Goal: Information Seeking & Learning: Learn about a topic

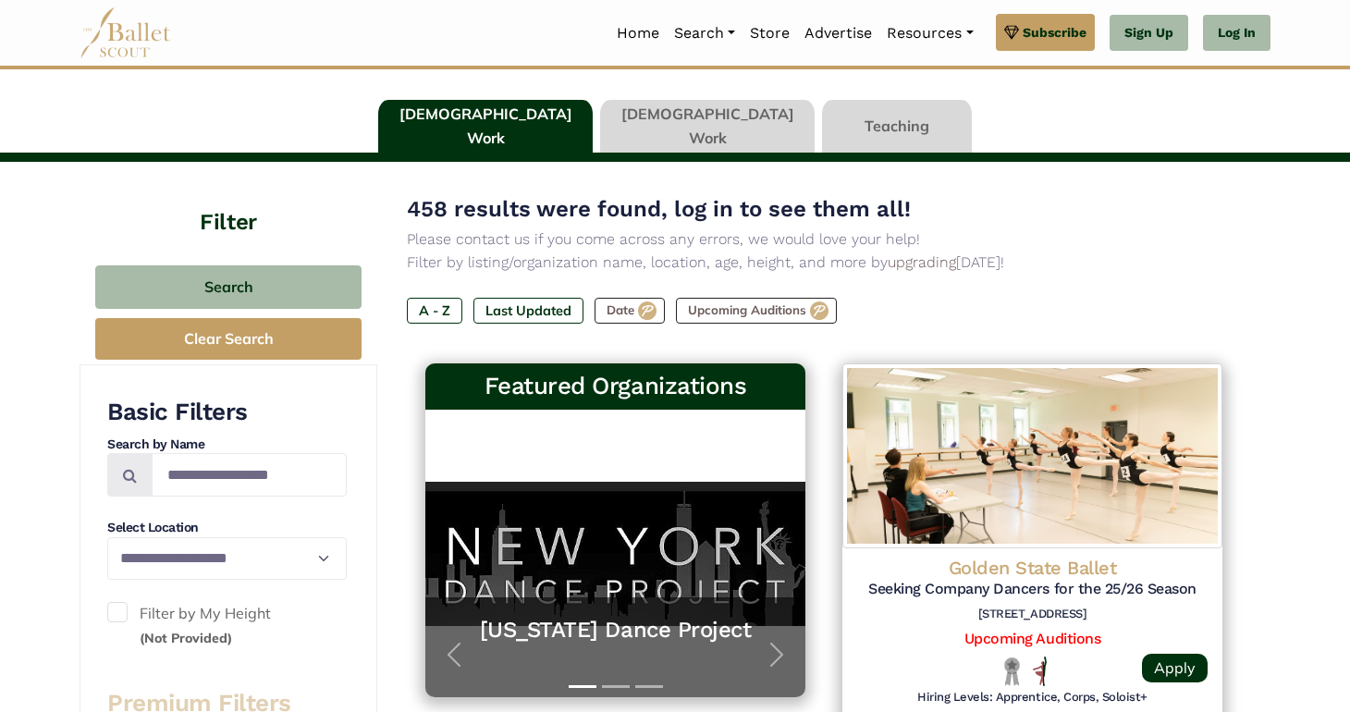
scroll to position [43, 0]
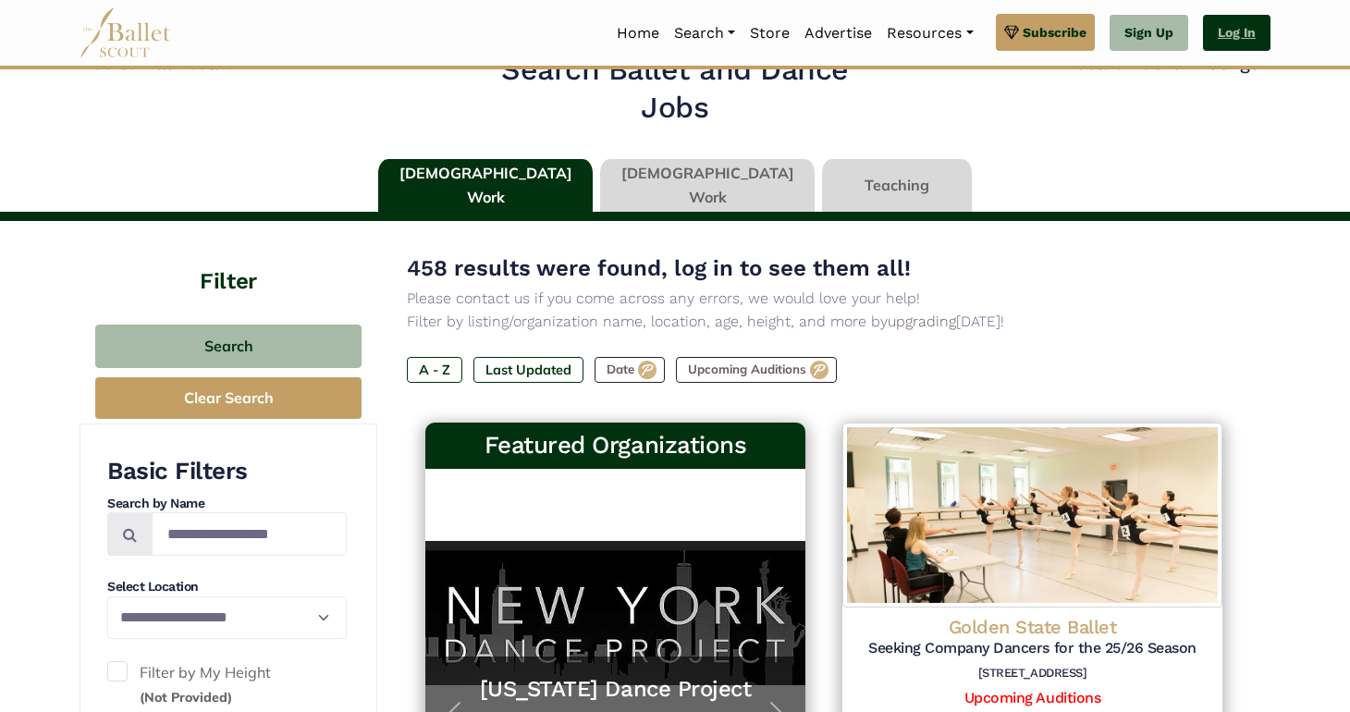
click at [1251, 34] on link "Log In" at bounding box center [1236, 33] width 67 height 37
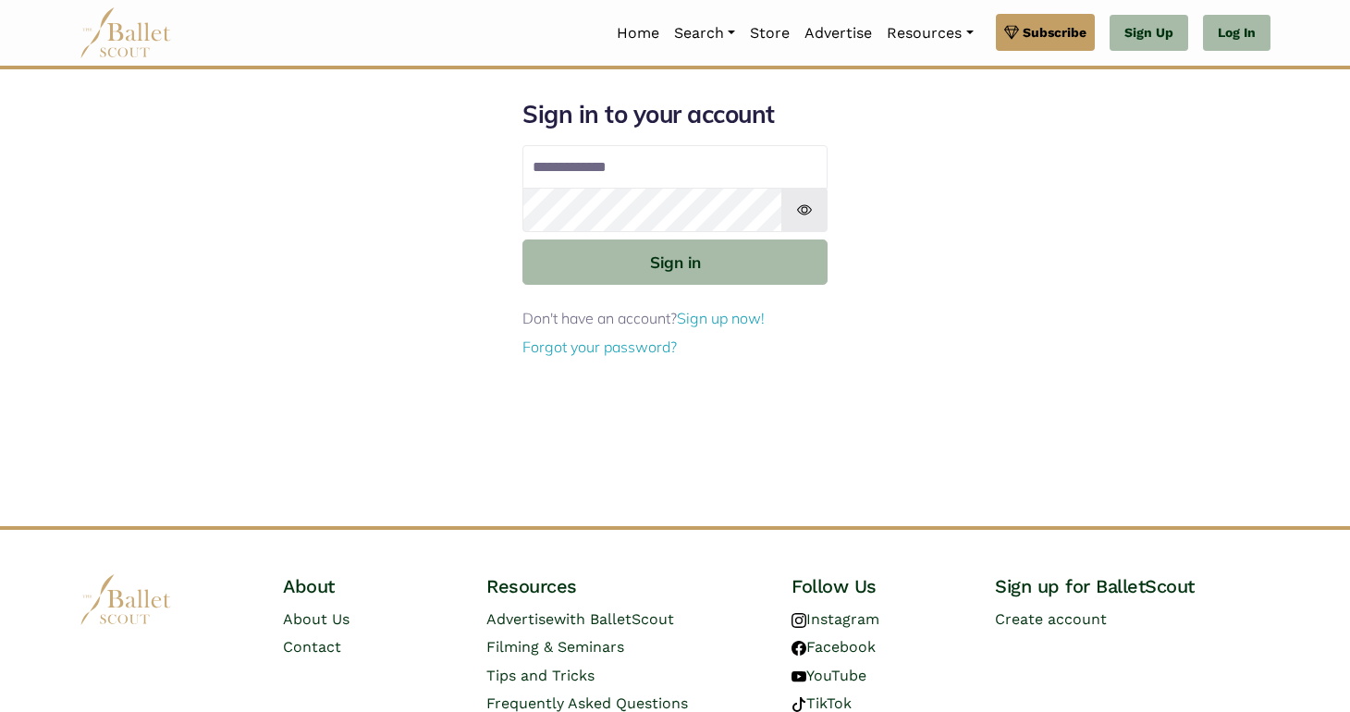
click at [972, 195] on div "Sign in to your account Email address Password Sign in Don't have an account? S…" at bounding box center [675, 312] width 1220 height 427
click at [735, 167] on input "Email address" at bounding box center [674, 167] width 305 height 44
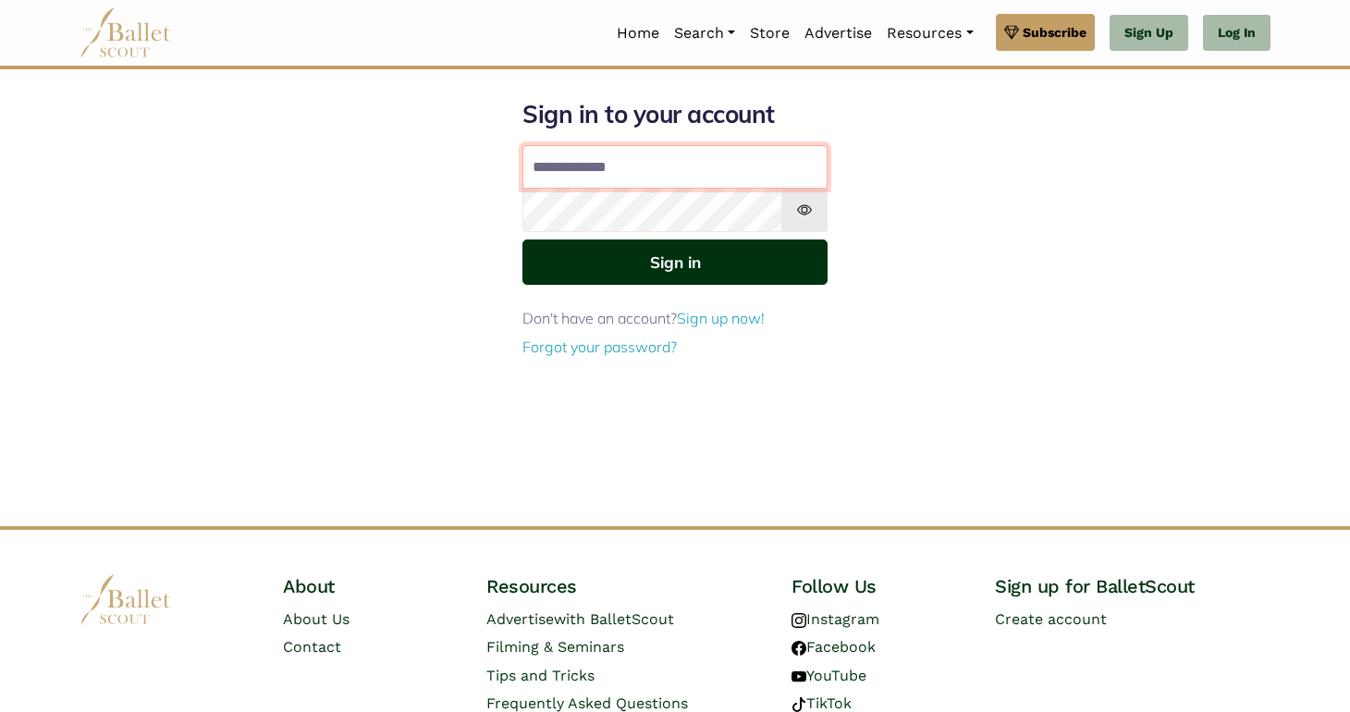
type input "**********"
click at [681, 258] on button "Sign in" at bounding box center [674, 261] width 305 height 45
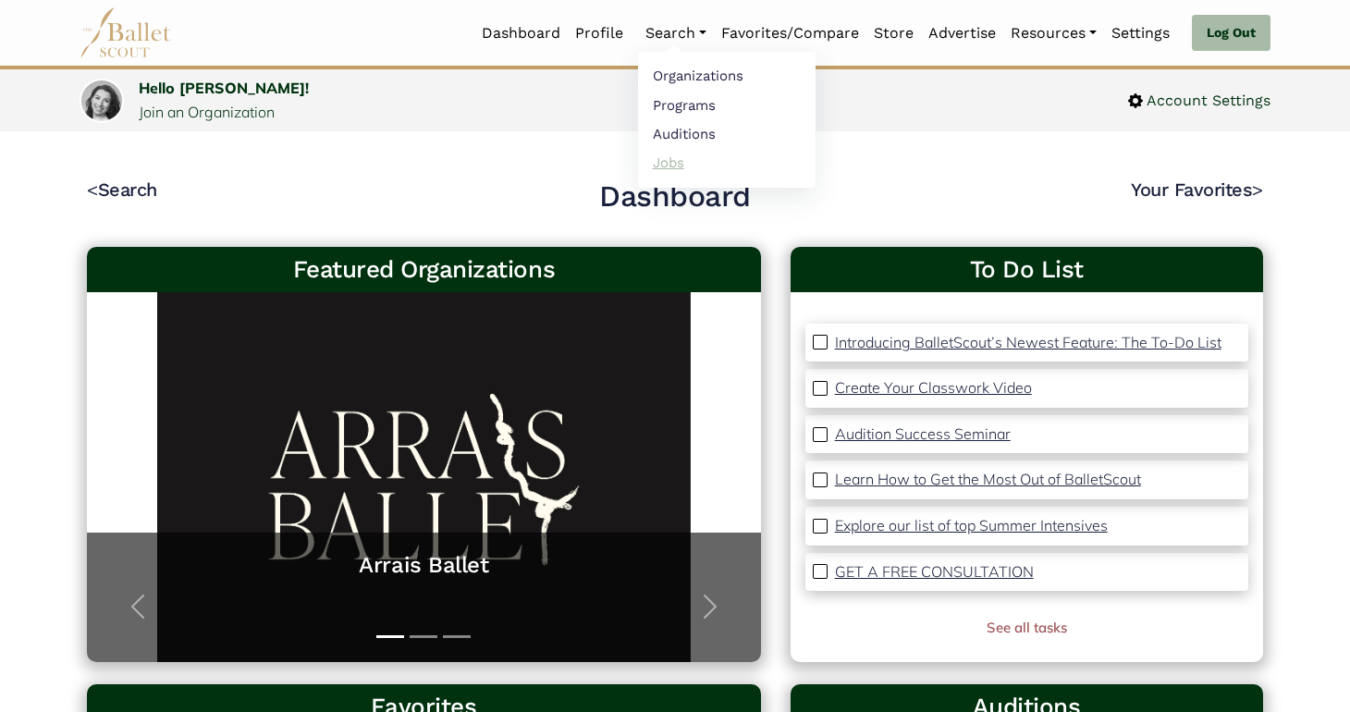
click at [668, 165] on link "Jobs" at bounding box center [726, 162] width 177 height 29
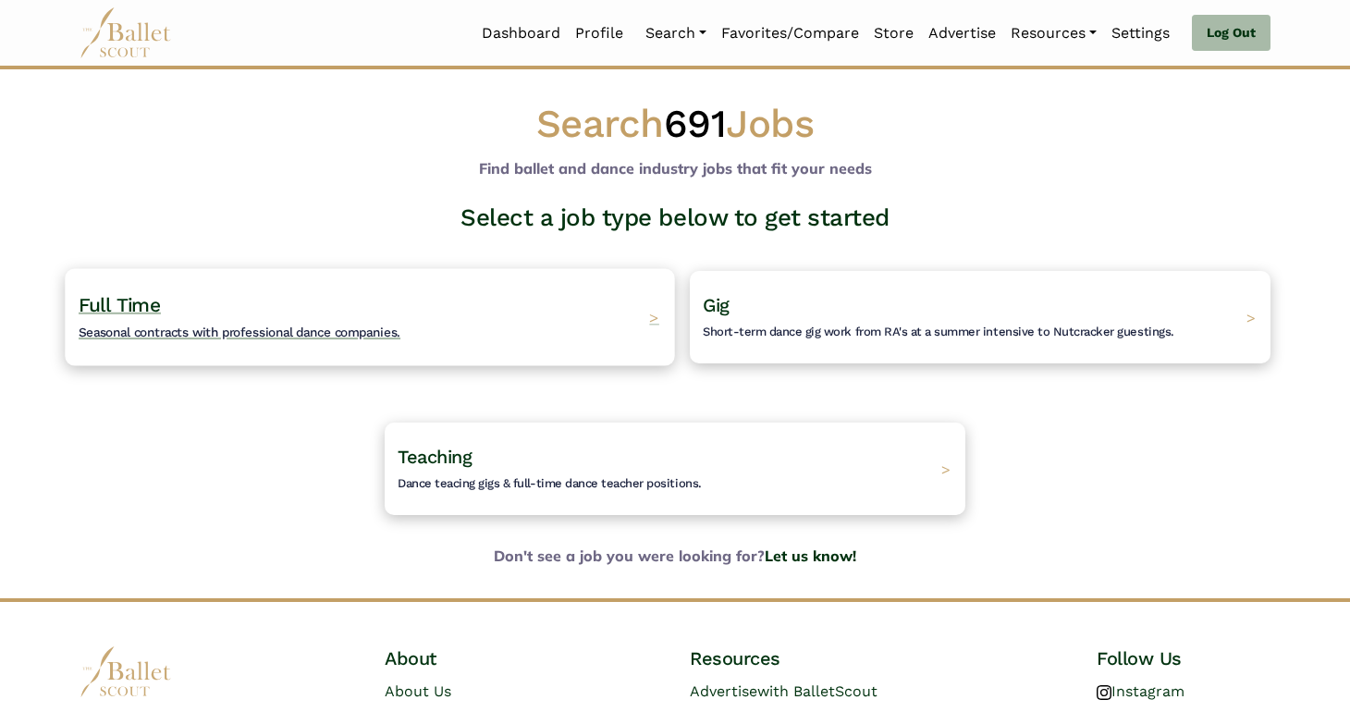
click at [581, 284] on div "Full Time Seasonal contracts with professional dance companies. >" at bounding box center [369, 316] width 609 height 97
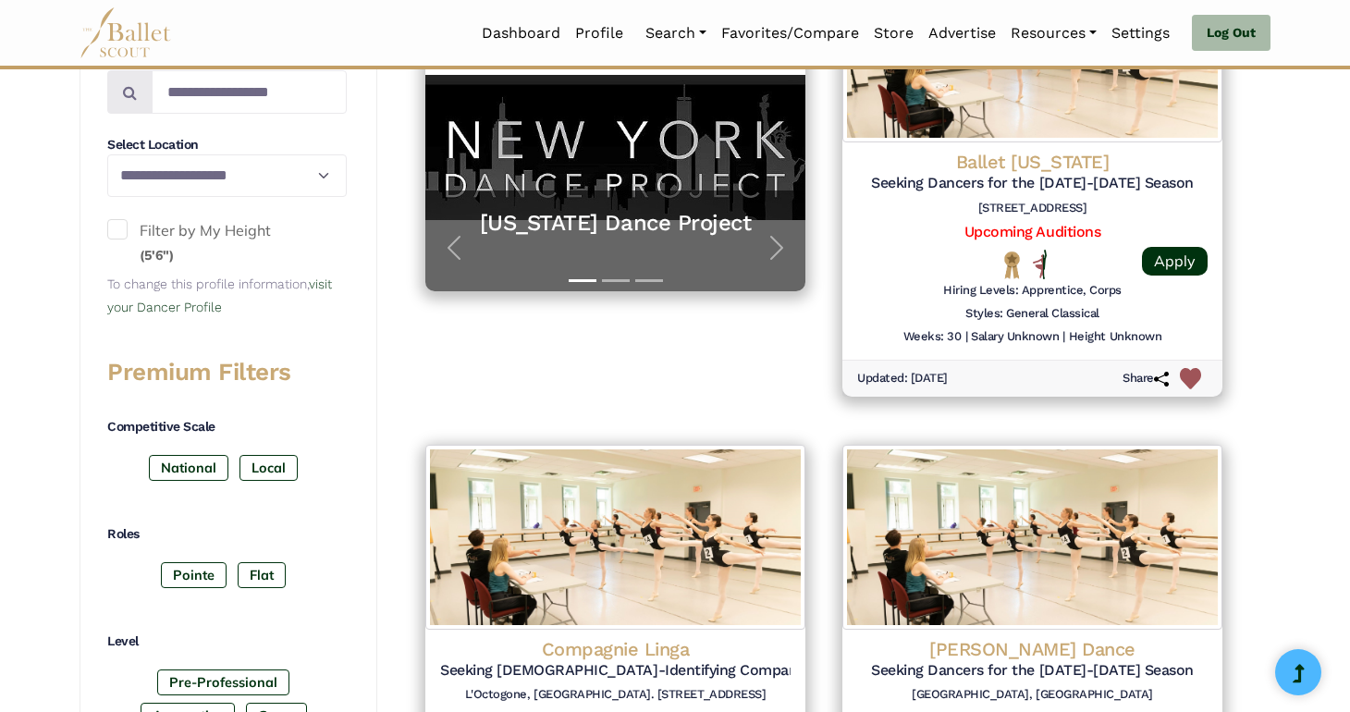
scroll to position [135, 0]
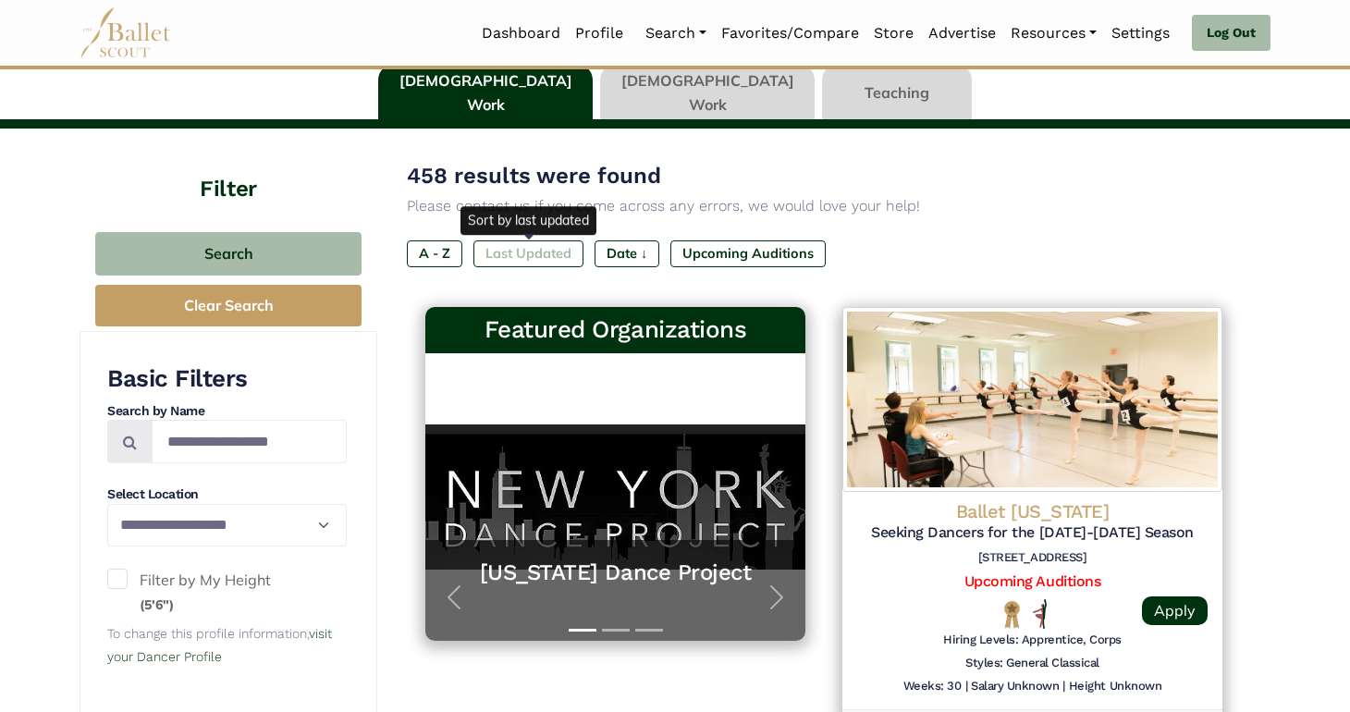
click at [565, 260] on label "Last Updated" at bounding box center [528, 253] width 110 height 26
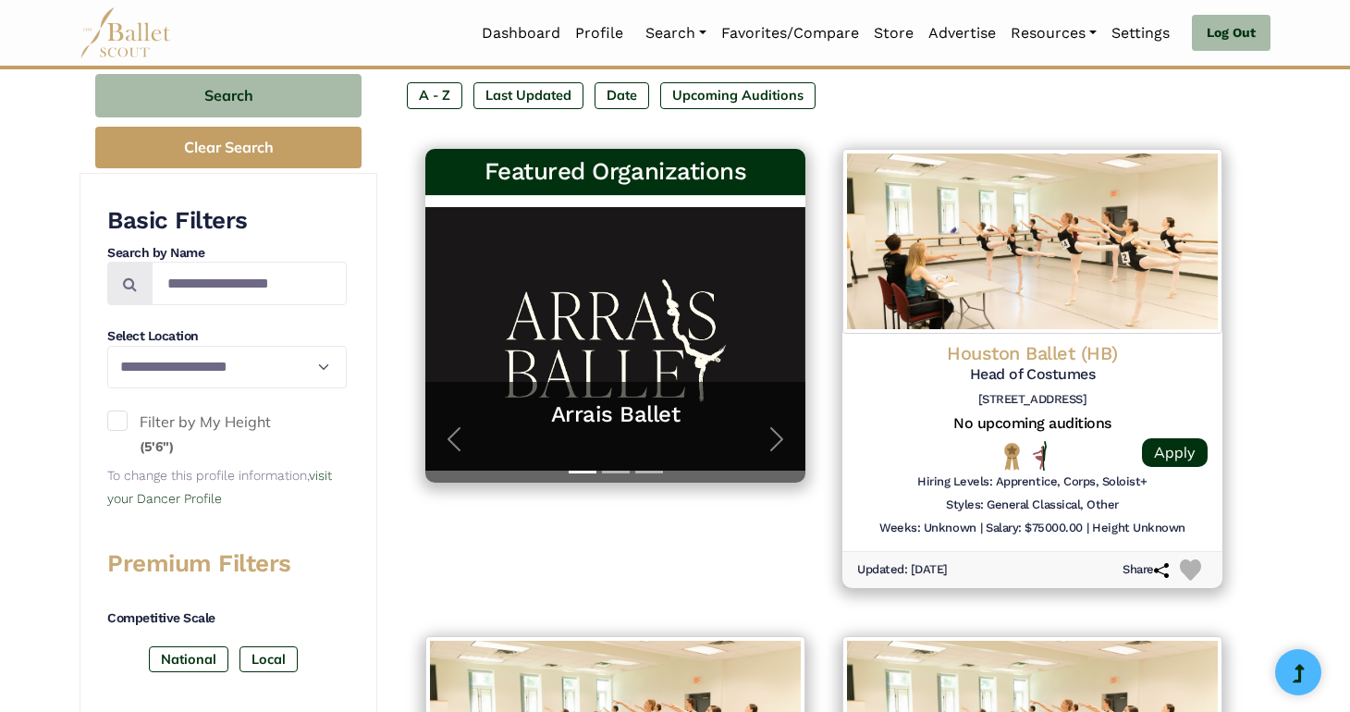
scroll to position [71, 0]
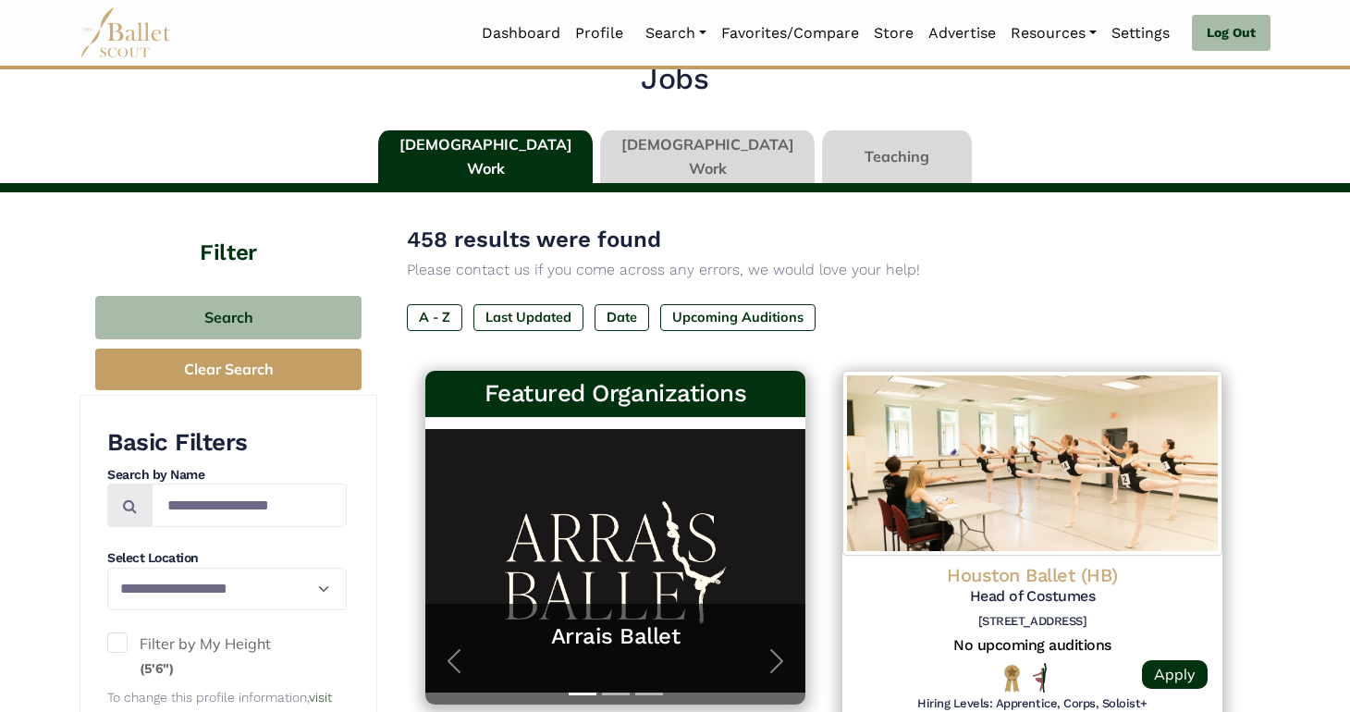
click at [686, 157] on link at bounding box center [707, 156] width 214 height 53
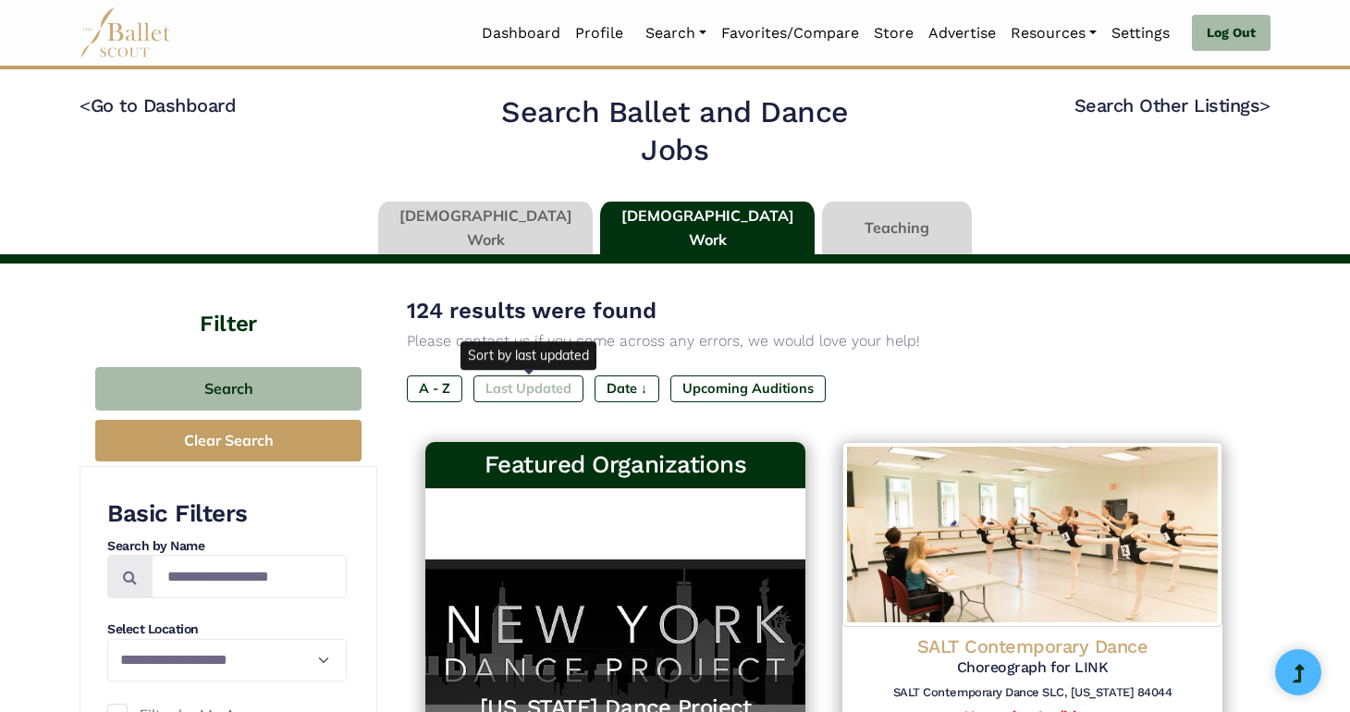
click at [533, 389] on label "Last Updated" at bounding box center [528, 388] width 110 height 26
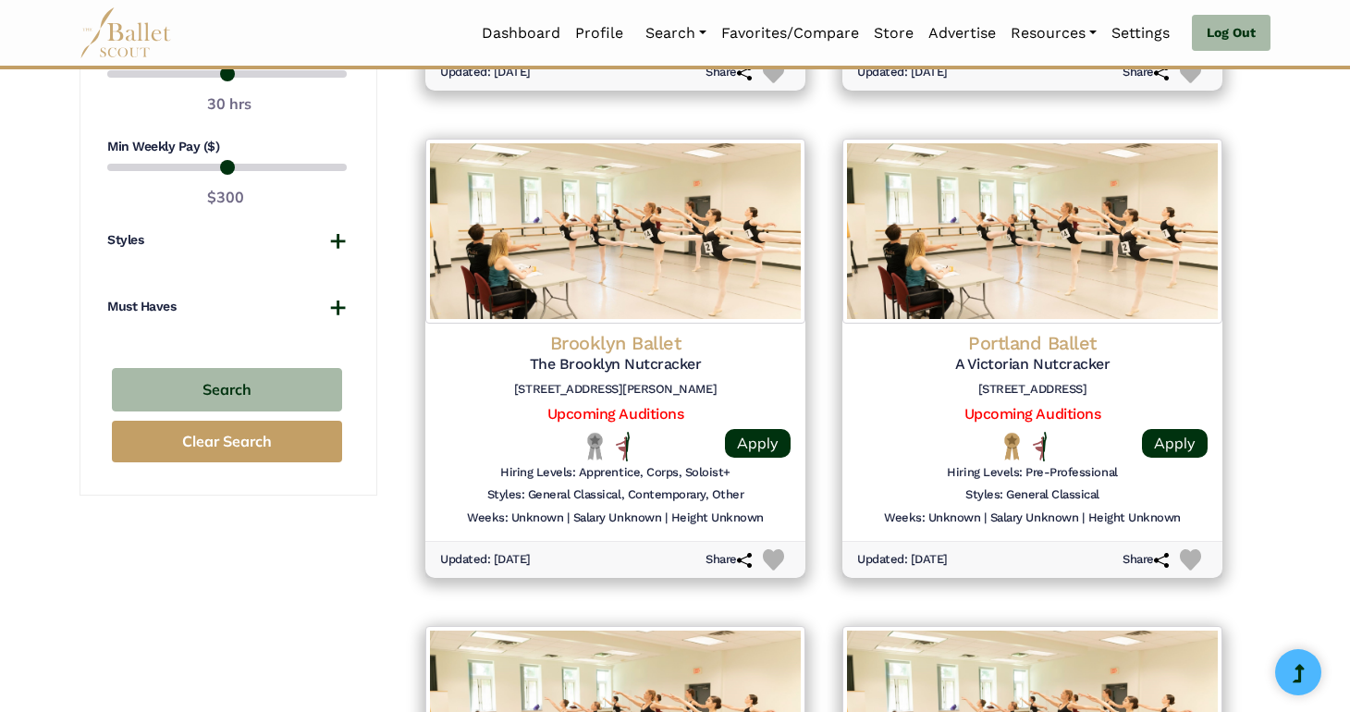
scroll to position [1388, 0]
